Goal: Transaction & Acquisition: Download file/media

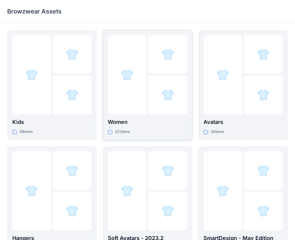
click at [143, 57] on div at bounding box center [127, 74] width 39 height 79
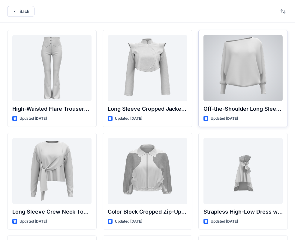
click at [257, 73] on div at bounding box center [243, 68] width 79 height 66
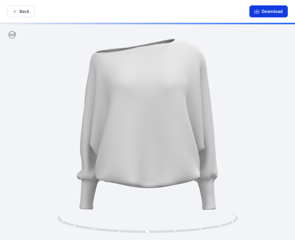
click at [265, 11] on button "Download" at bounding box center [268, 11] width 38 height 12
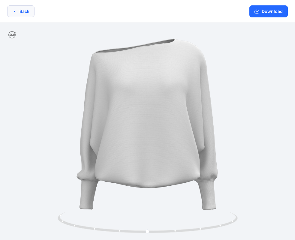
click at [25, 14] on button "Back" at bounding box center [20, 11] width 27 height 12
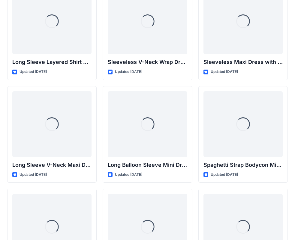
scroll to position [905, 0]
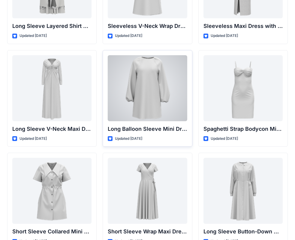
click at [165, 95] on div at bounding box center [147, 88] width 79 height 66
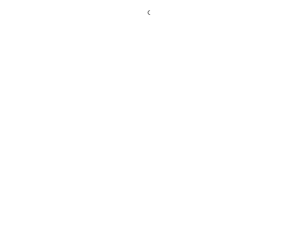
click at [165, 95] on div at bounding box center [150, 120] width 300 height 240
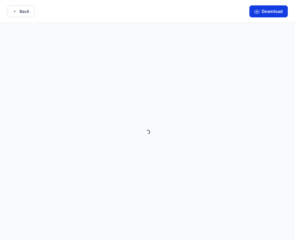
click at [267, 10] on button "Download" at bounding box center [268, 11] width 38 height 12
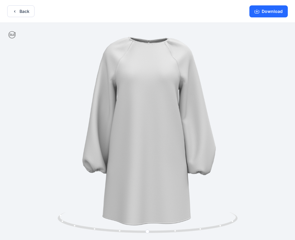
click at [37, 15] on div "Back Download" at bounding box center [147, 11] width 295 height 23
click at [27, 12] on button "Back" at bounding box center [20, 11] width 27 height 12
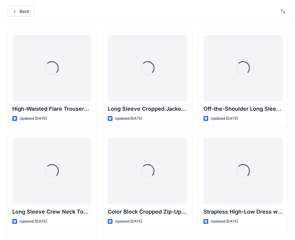
scroll to position [905, 0]
